Goal: Task Accomplishment & Management: Use online tool/utility

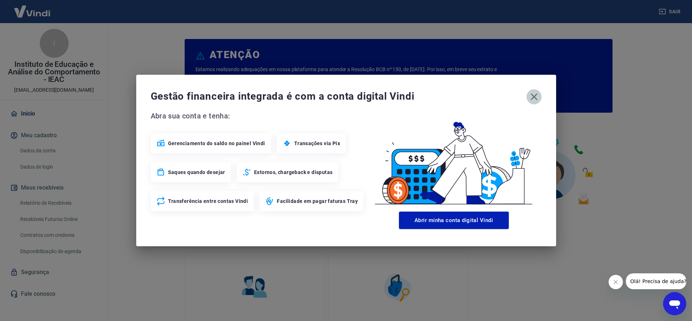
click at [534, 100] on icon "button" at bounding box center [534, 97] width 12 height 12
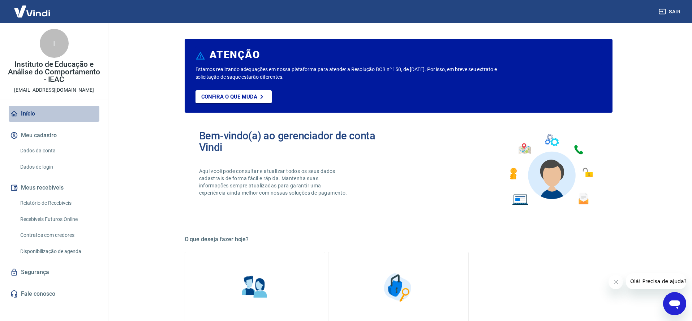
click at [30, 114] on link "Início" at bounding box center [54, 114] width 91 height 16
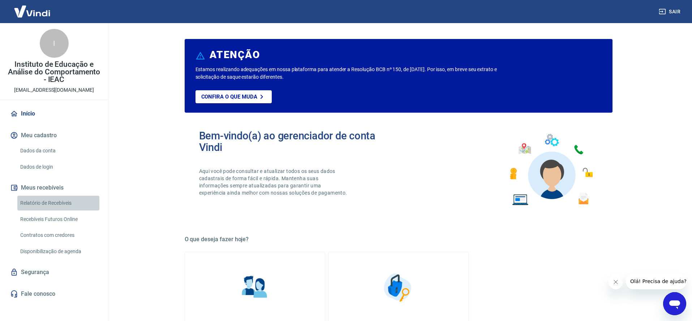
click at [70, 200] on link "Relatório de Recebíveis" at bounding box center [58, 203] width 82 height 15
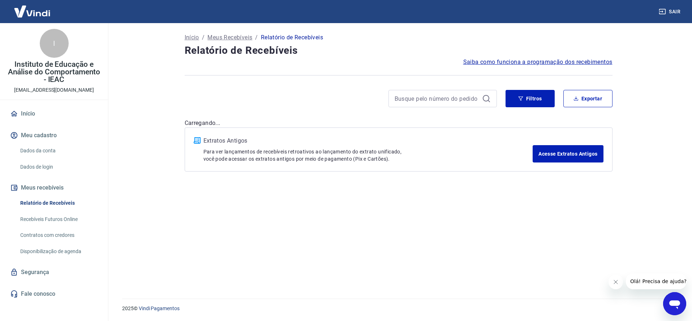
click at [39, 138] on button "Meu cadastro" at bounding box center [54, 136] width 91 height 16
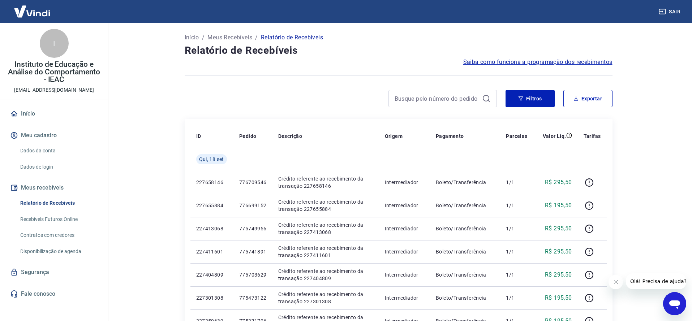
click at [34, 112] on link "Início" at bounding box center [54, 114] width 91 height 16
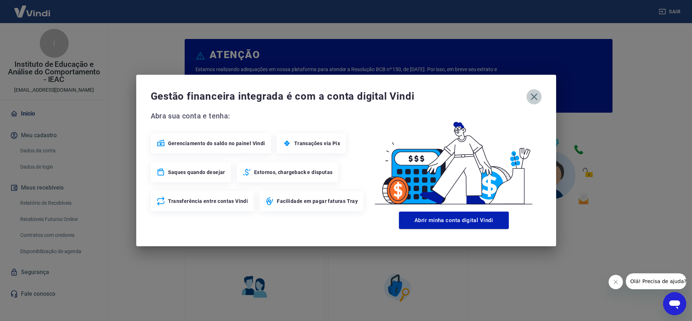
click at [532, 99] on icon "button" at bounding box center [534, 97] width 12 height 12
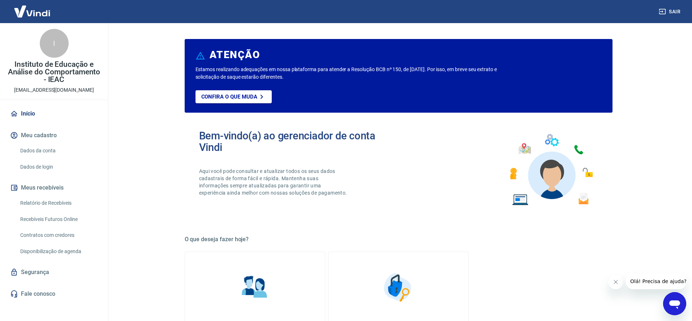
click at [62, 202] on link "Relatório de Recebíveis" at bounding box center [58, 203] width 82 height 15
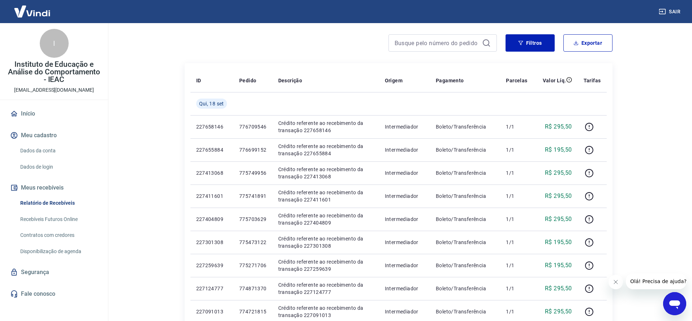
scroll to position [53, 0]
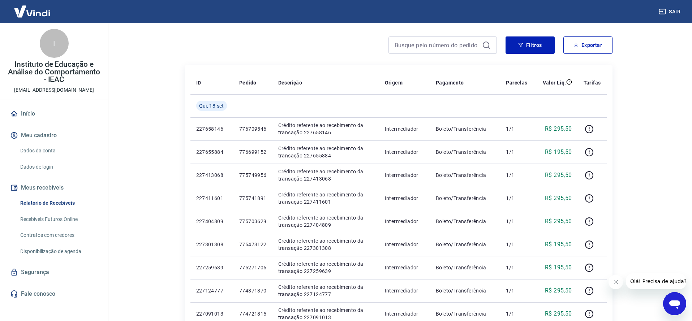
click at [33, 116] on link "Início" at bounding box center [54, 114] width 91 height 16
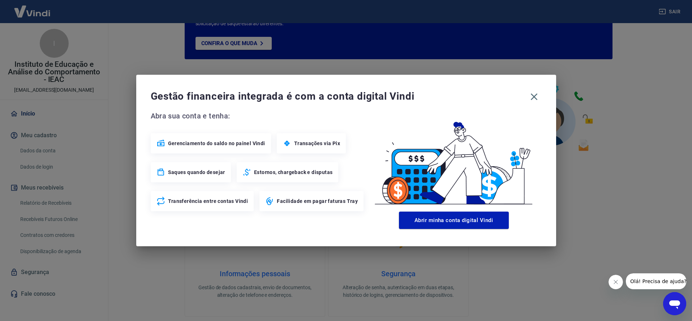
click at [220, 141] on span "Gerenciamento do saldo no painel Vindi" at bounding box center [216, 143] width 97 height 7
click at [476, 219] on button "Abrir minha conta digital Vindi" at bounding box center [454, 220] width 110 height 17
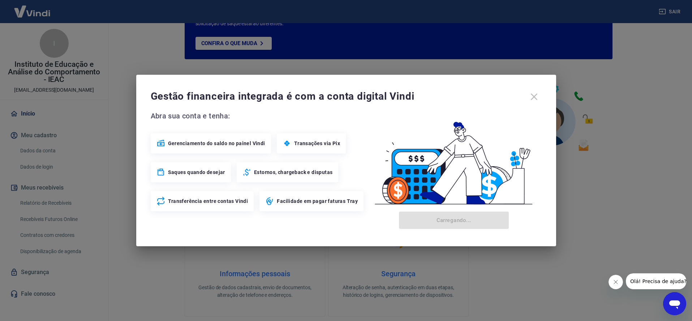
click at [531, 97] on div "Gestão financeira integrada é com a conta digital Vindi" at bounding box center [346, 96] width 391 height 15
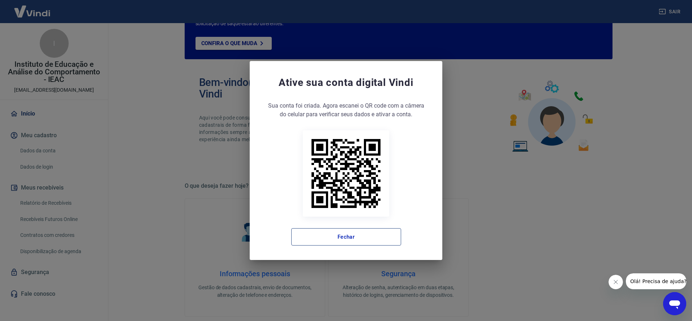
click at [337, 243] on button "Fechar" at bounding box center [346, 236] width 110 height 17
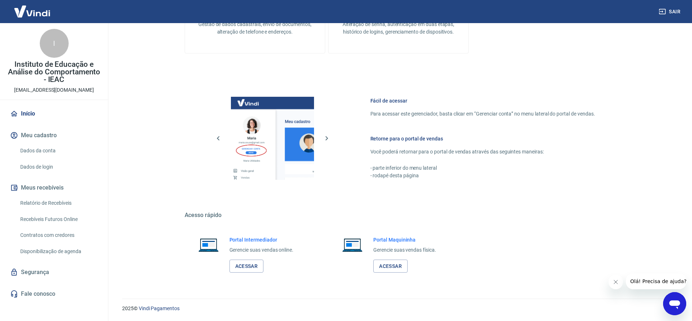
scroll to position [317, 0]
click at [245, 267] on link "Acessar" at bounding box center [246, 266] width 34 height 13
